Goal: Task Accomplishment & Management: Manage account settings

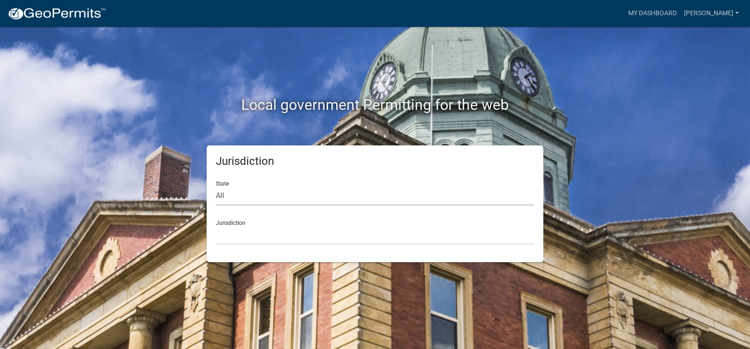
click at [233, 194] on select "All Colorado Georgia Indiana Iowa Kansas Minnesota Ohio South Carolina Wisconsin" at bounding box center [375, 195] width 318 height 19
select select "[US_STATE]"
click at [216, 186] on select "All [US_STATE] [US_STATE] [US_STATE] [US_STATE] [US_STATE] [US_STATE] [US_STATE…" at bounding box center [375, 195] width 318 height 19
drag, startPoint x: 237, startPoint y: 204, endPoint x: 237, endPoint y: 238, distance: 33.7
click at [237, 238] on select "Carroll County, Georgia Cook County, Georgia Crawford County, Georgia Gilmer Co…" at bounding box center [375, 235] width 318 height 19
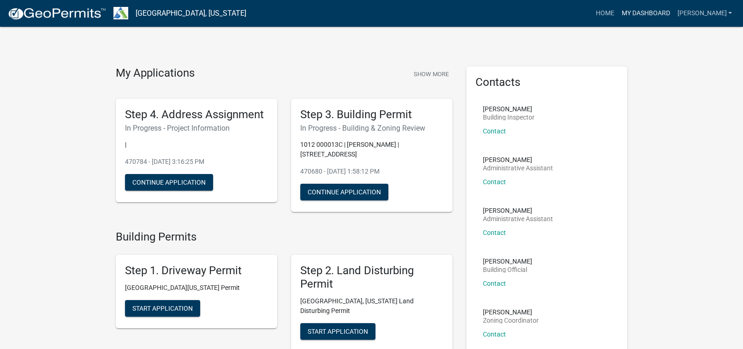
click at [653, 12] on link "My Dashboard" at bounding box center [646, 14] width 56 height 18
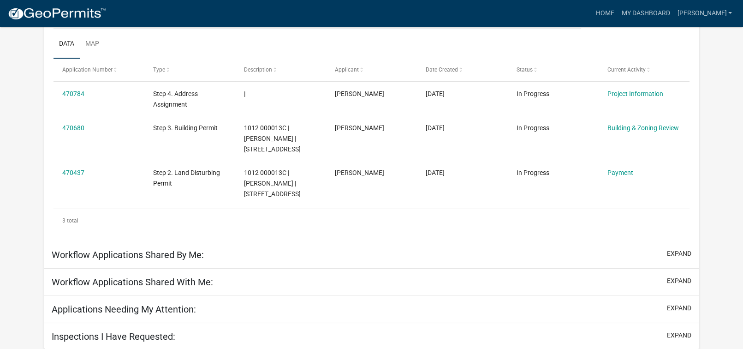
scroll to position [147, 0]
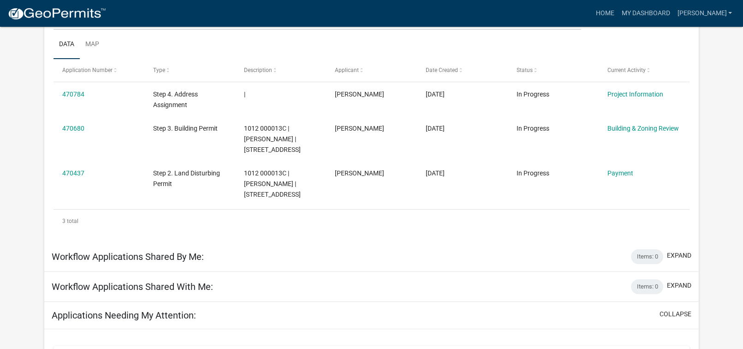
click at [130, 224] on div "3 total" at bounding box center [372, 220] width 637 height 23
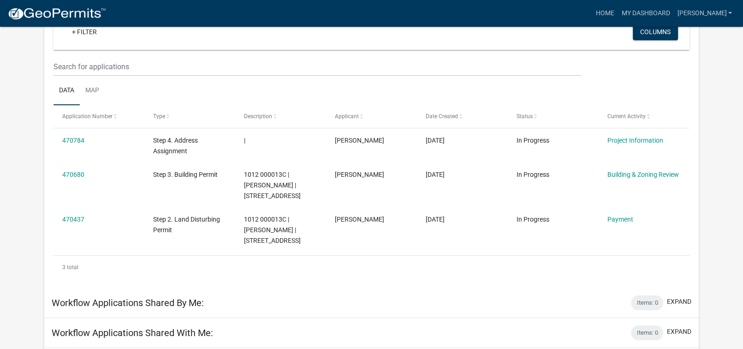
scroll to position [101, 0]
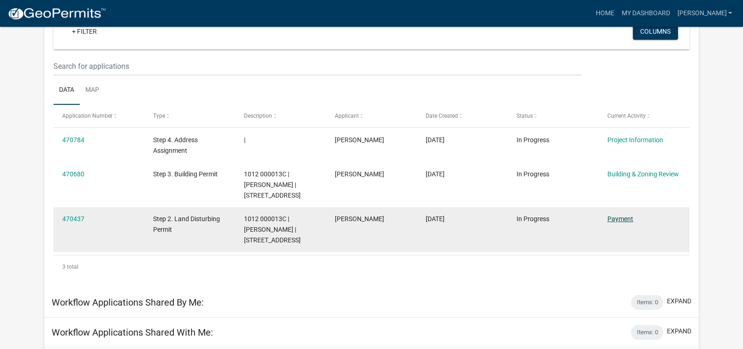
click at [617, 219] on link "Payment" at bounding box center [621, 218] width 26 height 7
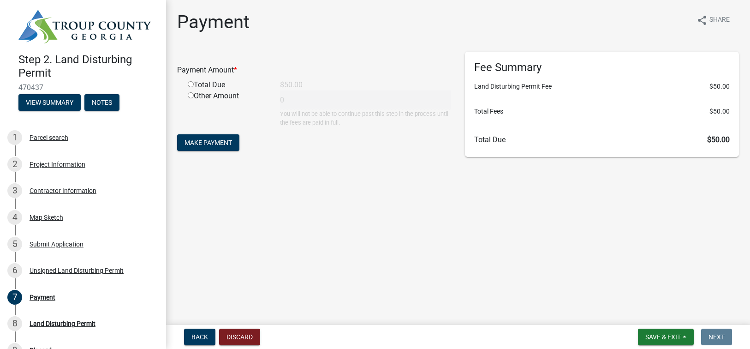
click at [190, 83] on input "radio" at bounding box center [191, 84] width 6 height 6
radio input "true"
type input "50"
click at [197, 141] on span "Make Payment" at bounding box center [209, 142] width 48 height 7
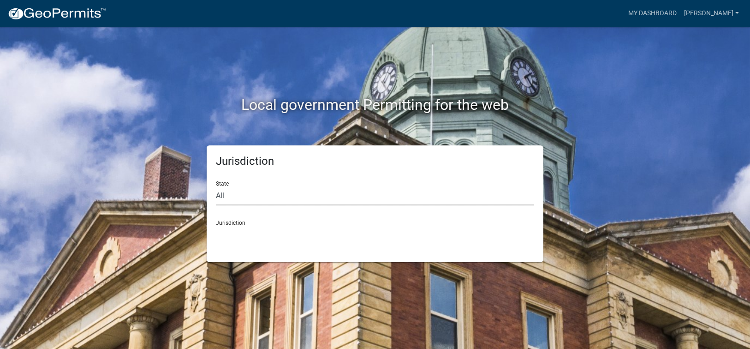
click at [276, 197] on select "All Colorado Georgia Indiana Iowa Kansas Minnesota Ohio South Carolina Wisconsin" at bounding box center [375, 195] width 318 height 19
select select "[US_STATE]"
click at [216, 186] on select "All Colorado Georgia Indiana Iowa Kansas Minnesota Ohio South Carolina Wisconsin" at bounding box center [375, 195] width 318 height 19
click at [235, 239] on select "Carroll County, Georgia Cook County, Georgia Crawford County, Georgia Gilmer Co…" at bounding box center [375, 235] width 318 height 19
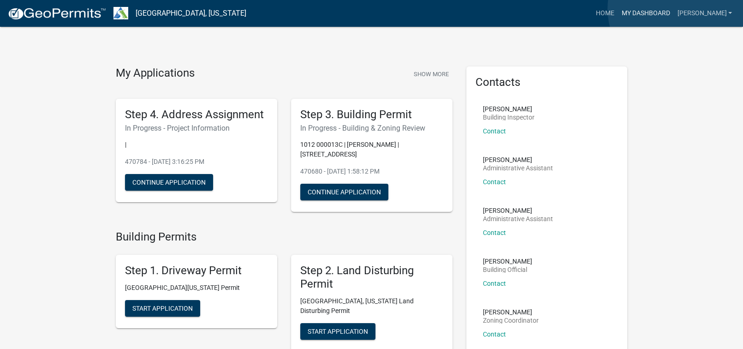
click at [674, 9] on link "My Dashboard" at bounding box center [646, 14] width 56 height 18
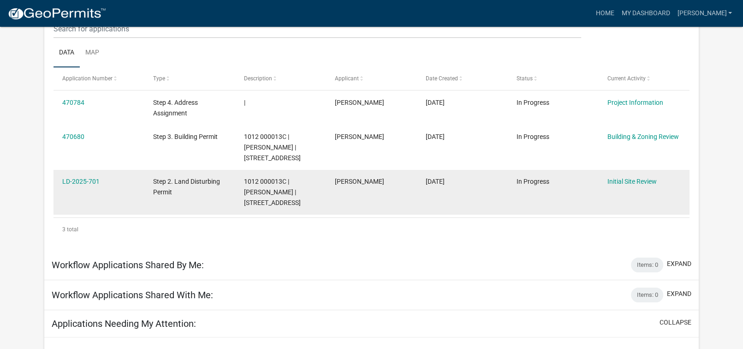
scroll to position [122, 0]
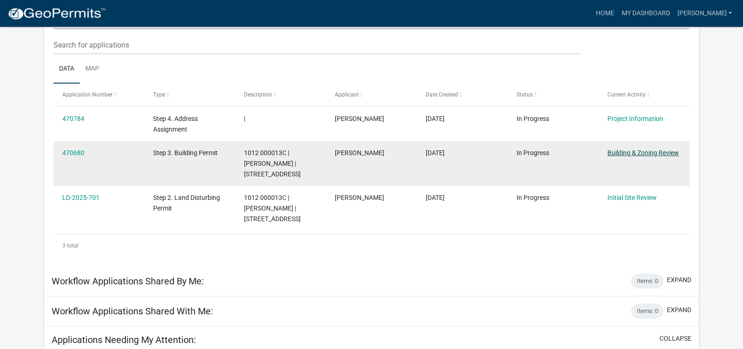
click at [633, 155] on link "Building & Zoning Review" at bounding box center [644, 152] width 72 height 7
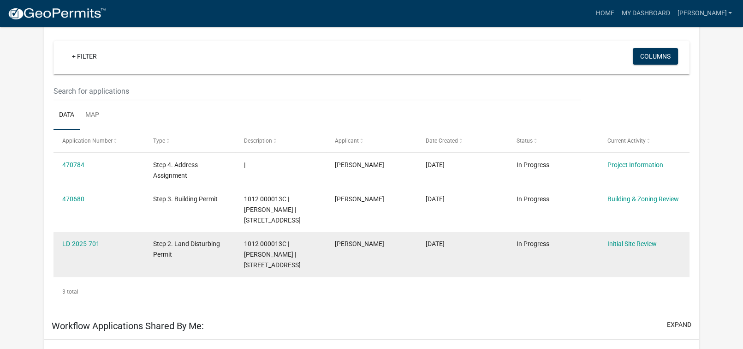
scroll to position [76, 0]
click at [72, 244] on link "LD-2025-701" at bounding box center [80, 243] width 37 height 7
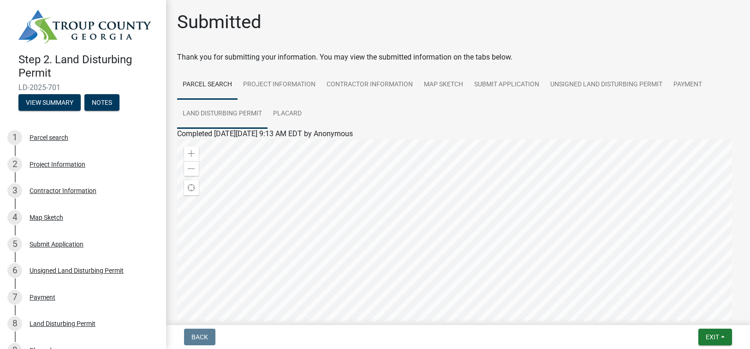
click at [214, 115] on link "Land Disturbing Permit" at bounding box center [222, 114] width 90 height 30
click at [217, 147] on link "Land Disturbing Permit" at bounding box center [214, 144] width 75 height 9
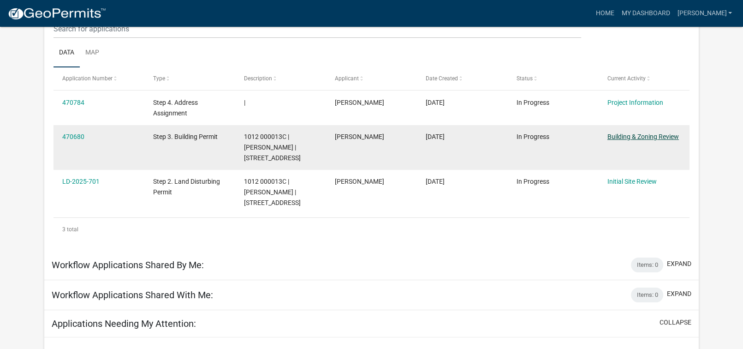
scroll to position [122, 0]
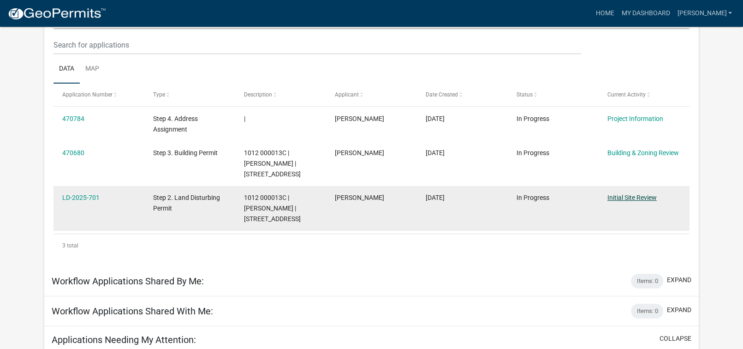
click at [645, 198] on link "Initial Site Review" at bounding box center [632, 197] width 49 height 7
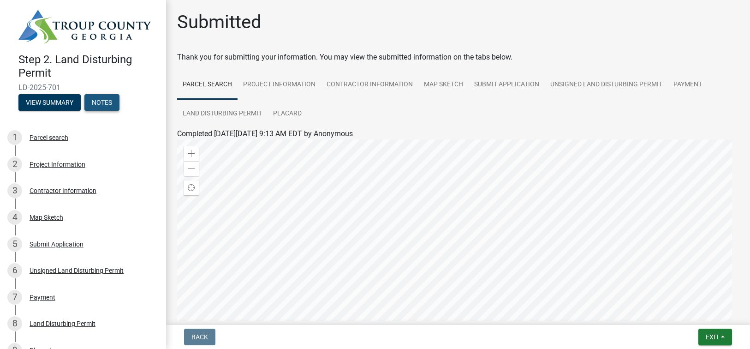
click at [111, 97] on button "Notes" at bounding box center [101, 102] width 35 height 17
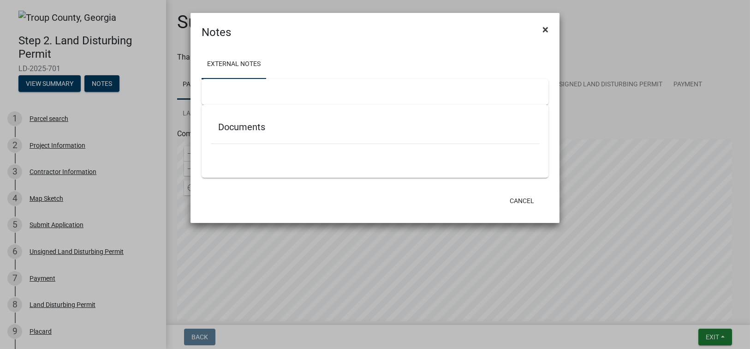
click at [546, 30] on span "×" at bounding box center [546, 29] width 6 height 13
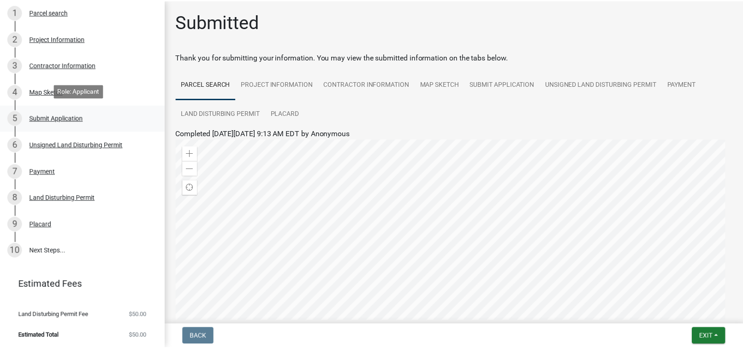
scroll to position [107, 0]
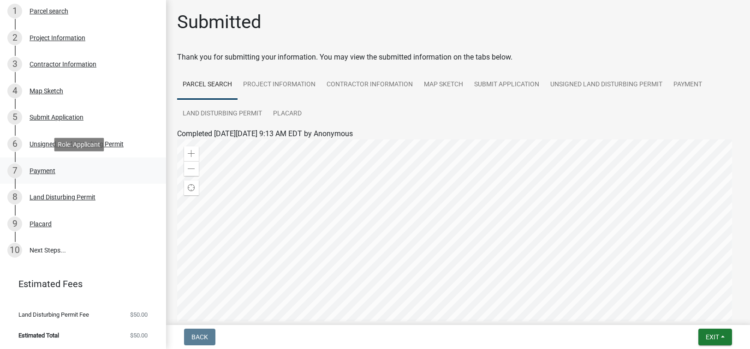
click at [44, 170] on div "Payment" at bounding box center [43, 170] width 26 height 6
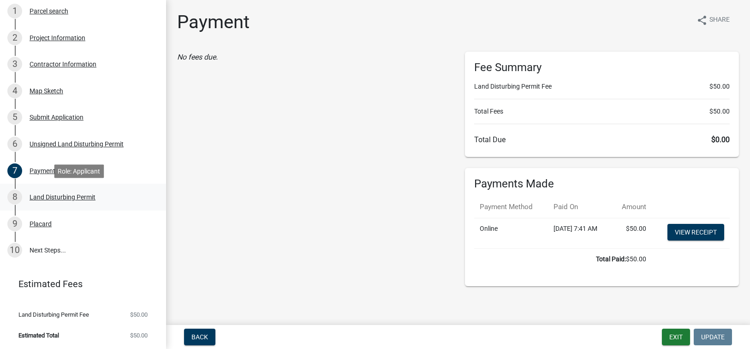
click at [70, 197] on div "Land Disturbing Permit" at bounding box center [63, 197] width 66 height 6
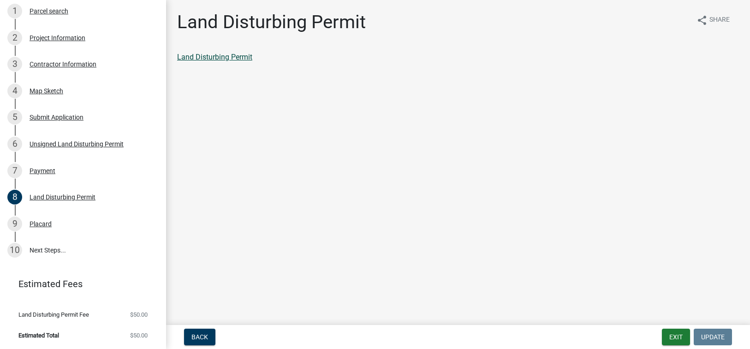
click at [233, 57] on link "Land Disturbing Permit" at bounding box center [214, 57] width 75 height 9
click at [38, 224] on div "Placard" at bounding box center [41, 224] width 22 height 6
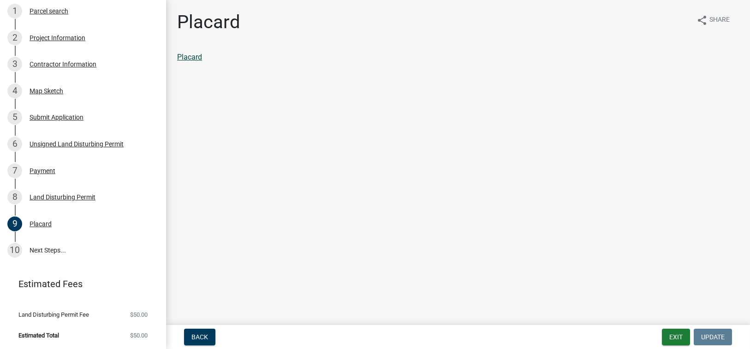
click at [193, 57] on link "Placard" at bounding box center [189, 57] width 25 height 9
click at [48, 252] on link "10 Next Steps..." at bounding box center [83, 250] width 166 height 27
click at [42, 248] on link "10 Next Steps..." at bounding box center [83, 250] width 166 height 27
click at [191, 56] on link "Placard" at bounding box center [189, 57] width 25 height 9
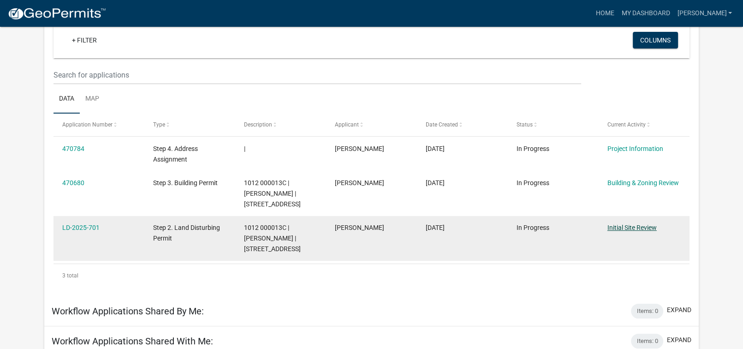
scroll to position [76, 0]
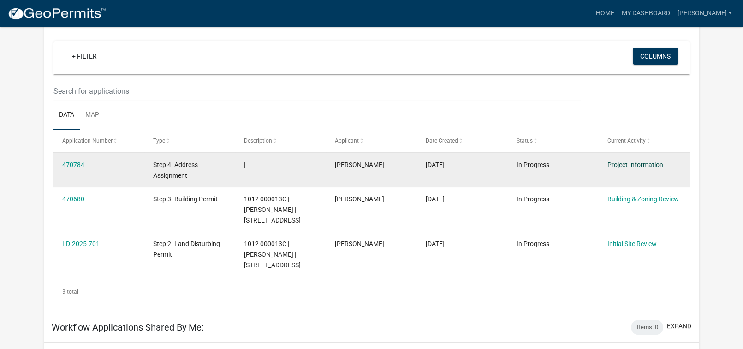
click at [651, 164] on link "Project Information" at bounding box center [636, 164] width 56 height 7
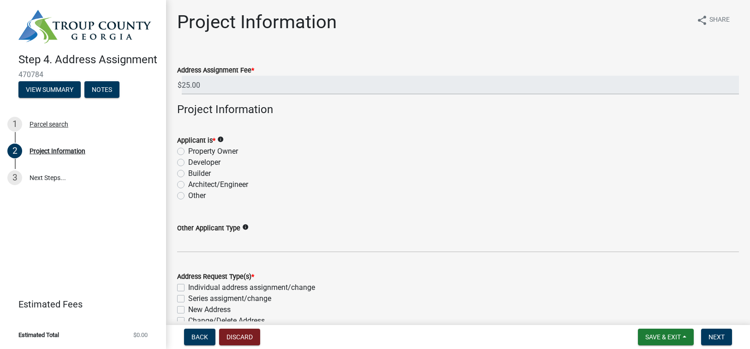
click at [188, 152] on label "Property Owner" at bounding box center [213, 151] width 50 height 11
click at [188, 152] on input "Property Owner" at bounding box center [191, 149] width 6 height 6
radio input "true"
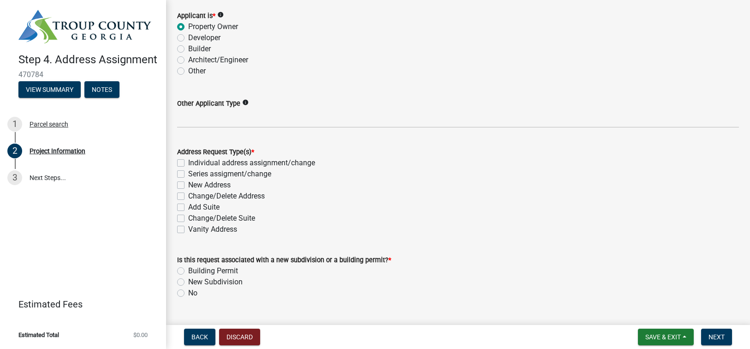
scroll to position [138, 0]
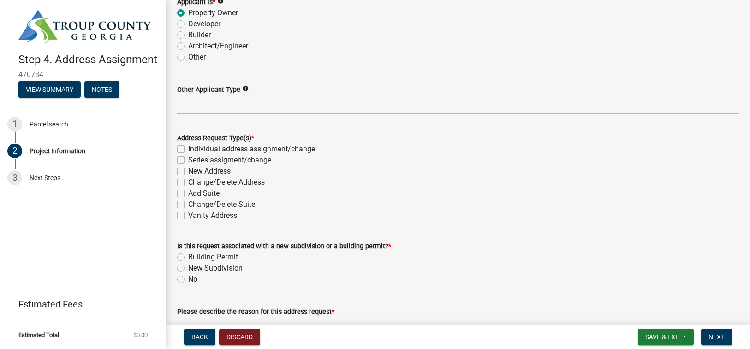
click at [188, 256] on label "Building Permit" at bounding box center [213, 256] width 50 height 11
click at [188, 256] on input "Building Permit" at bounding box center [191, 254] width 6 height 6
radio input "true"
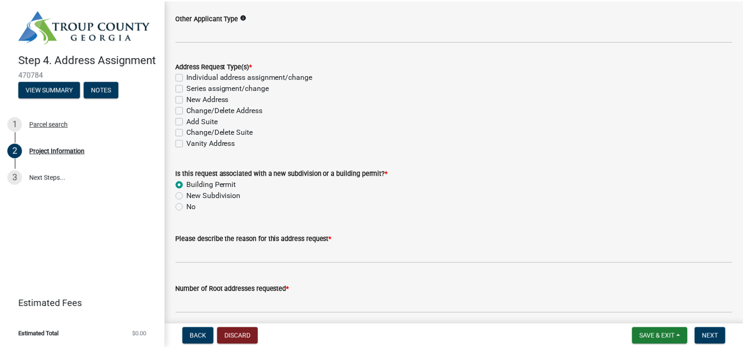
scroll to position [231, 0]
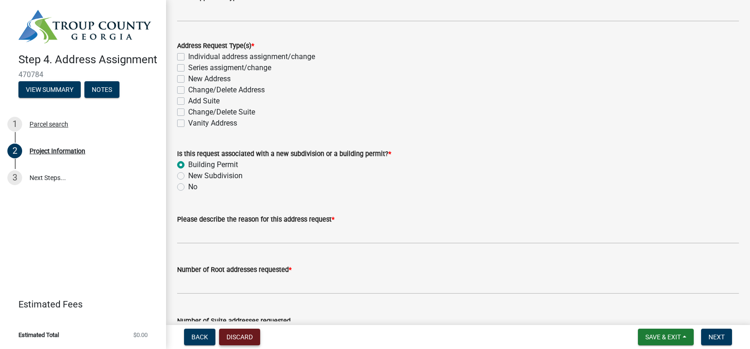
click at [232, 336] on button "Discard" at bounding box center [239, 336] width 41 height 17
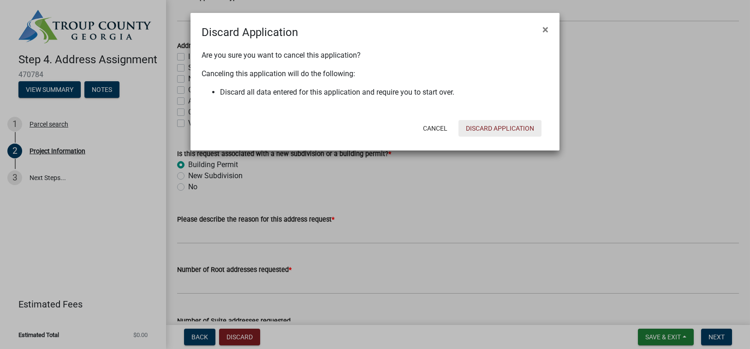
click at [479, 127] on button "Discard Application" at bounding box center [500, 128] width 83 height 17
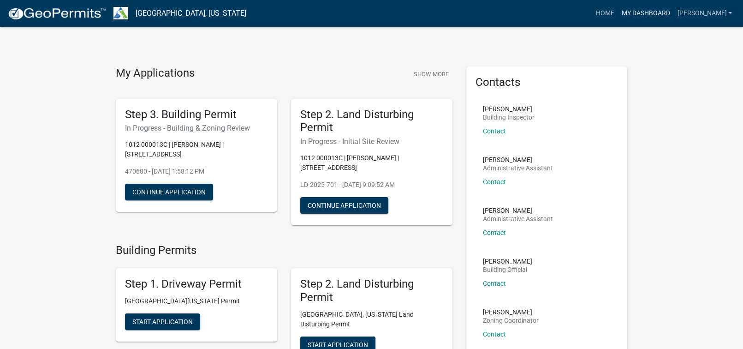
click at [674, 10] on link "My Dashboard" at bounding box center [646, 14] width 56 height 18
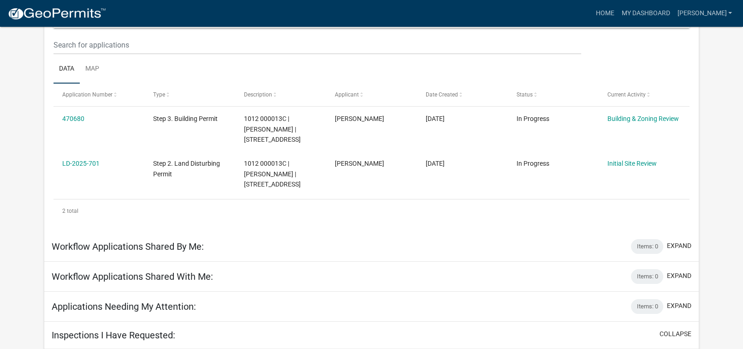
scroll to position [76, 0]
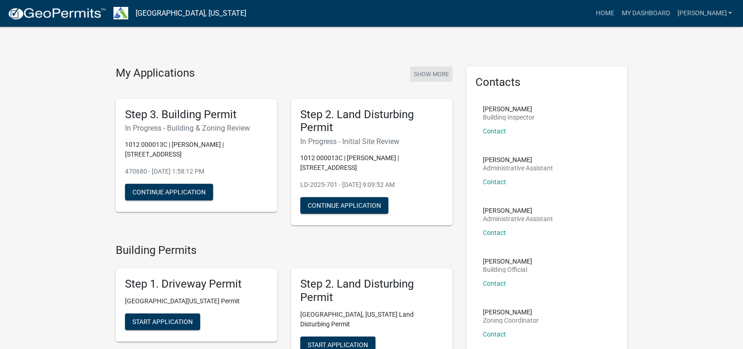
click at [430, 73] on button "Show More" at bounding box center [431, 73] width 42 height 15
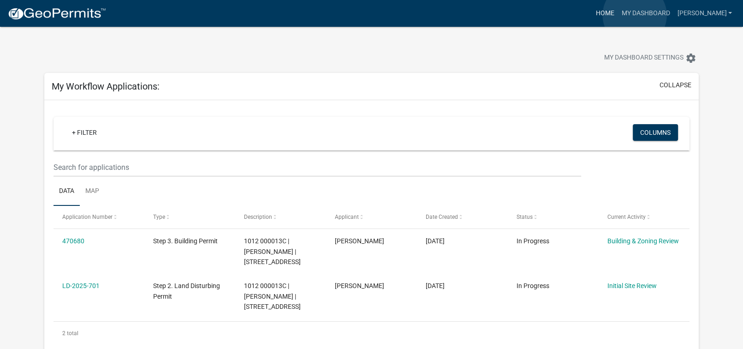
click at [618, 15] on link "Home" at bounding box center [605, 14] width 26 height 18
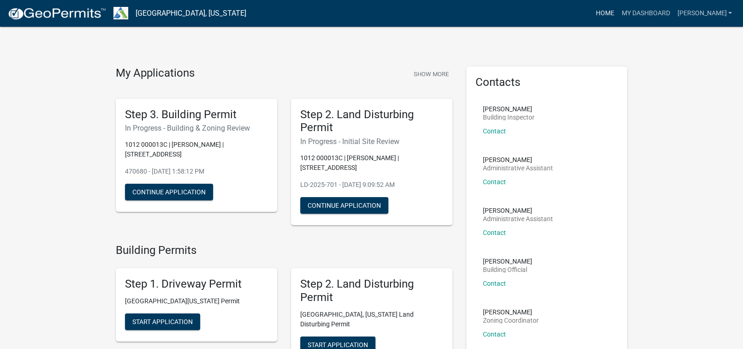
click at [618, 10] on link "Home" at bounding box center [605, 14] width 26 height 18
click at [618, 11] on link "Home" at bounding box center [605, 14] width 26 height 18
click at [122, 13] on img at bounding box center [120, 13] width 15 height 12
click at [62, 13] on img at bounding box center [56, 14] width 99 height 14
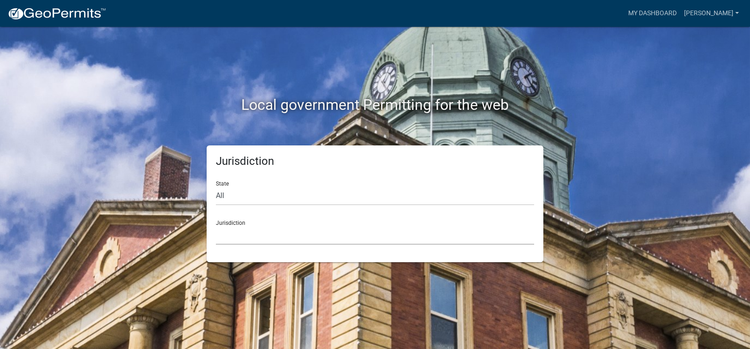
click at [248, 237] on select "Custer County, Colorado Carroll County, Georgia Cook County, Georgia Crawford C…" at bounding box center [375, 235] width 318 height 19
click at [227, 197] on select "All Colorado Georgia Indiana Iowa Kansas Minnesota Ohio South Carolina Wisconsin" at bounding box center [375, 195] width 318 height 19
select select "[US_STATE]"
click at [216, 186] on select "All Colorado Georgia Indiana Iowa Kansas Minnesota Ohio South Carolina Wisconsin" at bounding box center [375, 195] width 318 height 19
click at [242, 237] on select "Carroll County, Georgia Cook County, Georgia Crawford County, Georgia Gilmer Co…" at bounding box center [375, 235] width 318 height 19
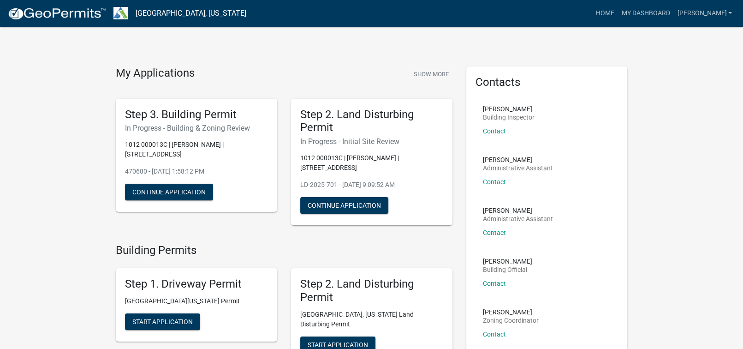
click at [69, 11] on img at bounding box center [56, 14] width 99 height 14
